Goal: Task Accomplishment & Management: Manage account settings

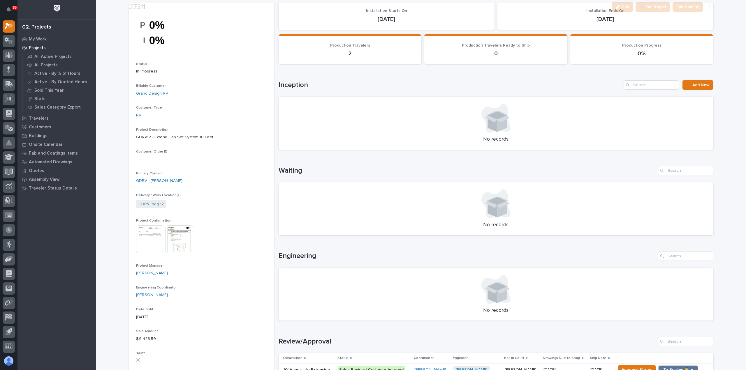
scroll to position [262, 0]
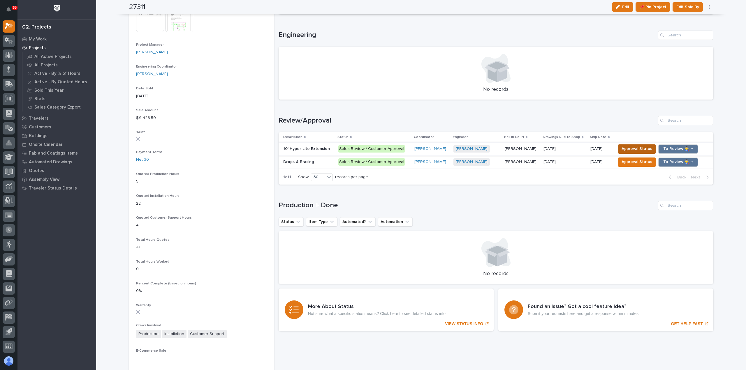
click at [632, 148] on span "Approval Status" at bounding box center [636, 148] width 31 height 7
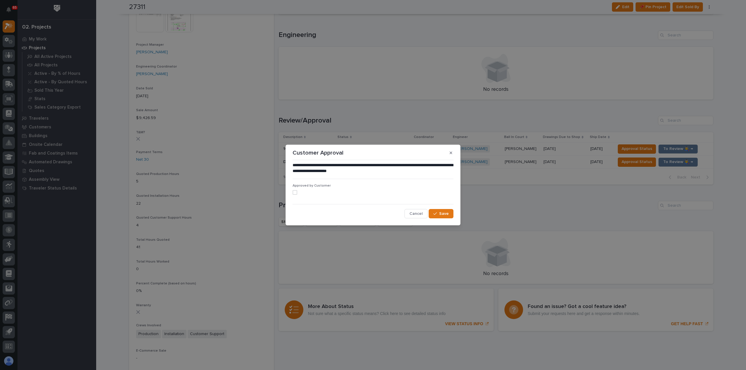
click at [294, 192] on span at bounding box center [294, 192] width 5 height 5
click at [445, 215] on span "Save" at bounding box center [444, 213] width 10 height 5
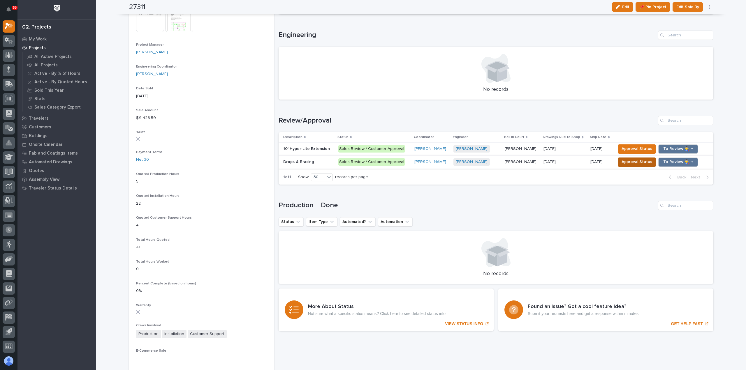
click at [627, 162] on span "Approval Status" at bounding box center [636, 161] width 31 height 7
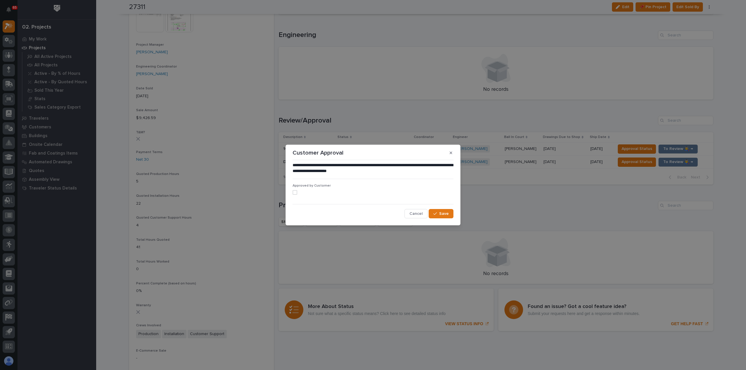
click at [295, 194] on span at bounding box center [294, 192] width 5 height 5
click at [441, 212] on span "Save" at bounding box center [444, 213] width 10 height 5
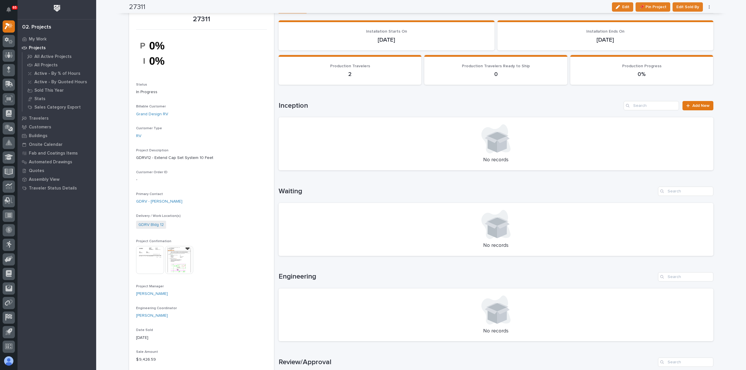
scroll to position [0, 0]
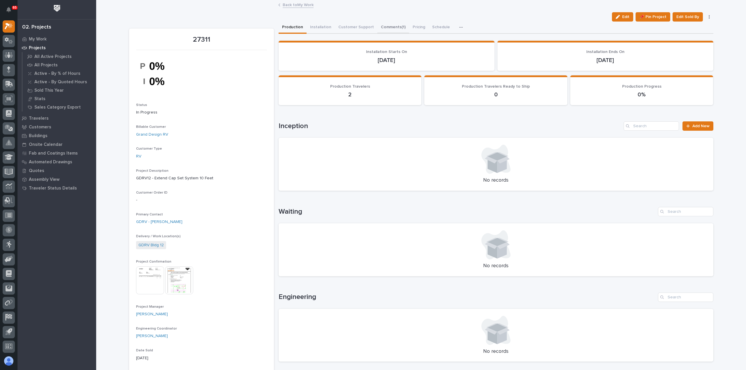
click at [386, 25] on button "Comments (1)" at bounding box center [393, 28] width 32 height 12
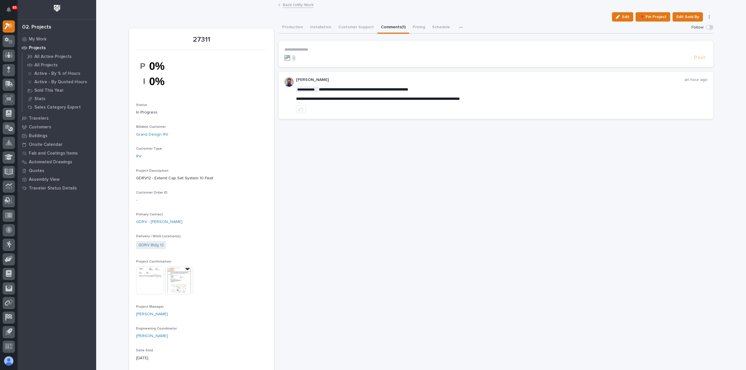
click at [311, 48] on p "**********" at bounding box center [495, 49] width 423 height 5
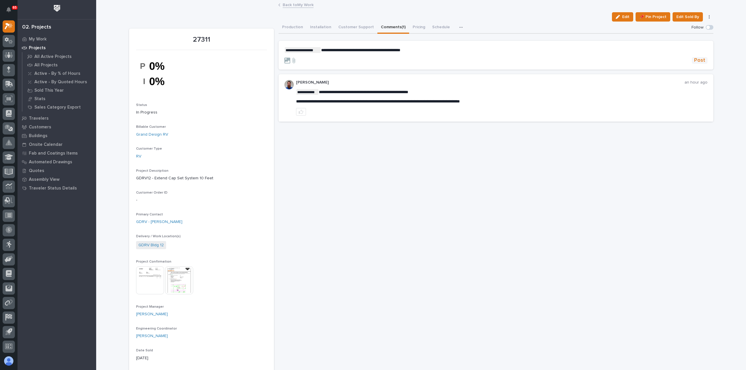
click at [698, 60] on span "Post" at bounding box center [699, 60] width 11 height 7
